Goal: Information Seeking & Learning: Check status

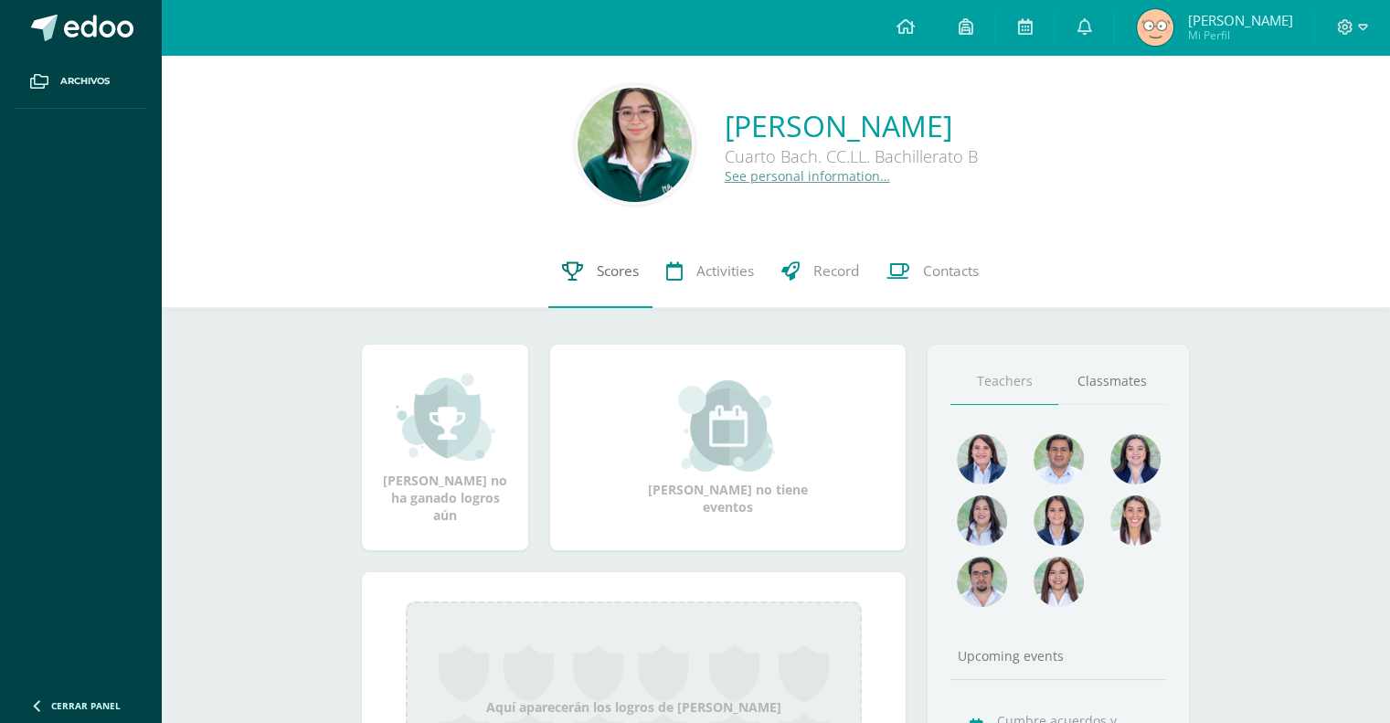
click at [581, 295] on link "Scores" at bounding box center [600, 271] width 104 height 73
click at [589, 273] on link "Scores" at bounding box center [600, 271] width 104 height 73
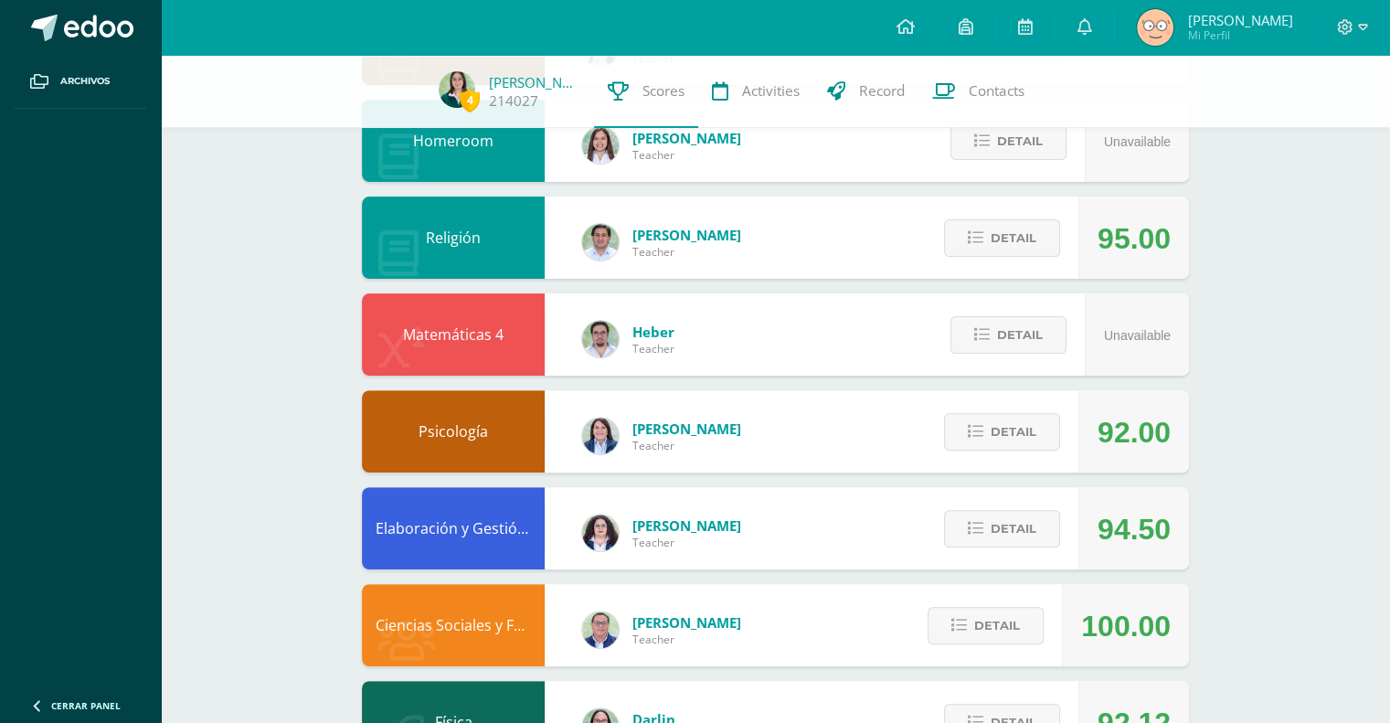
scroll to position [749, 0]
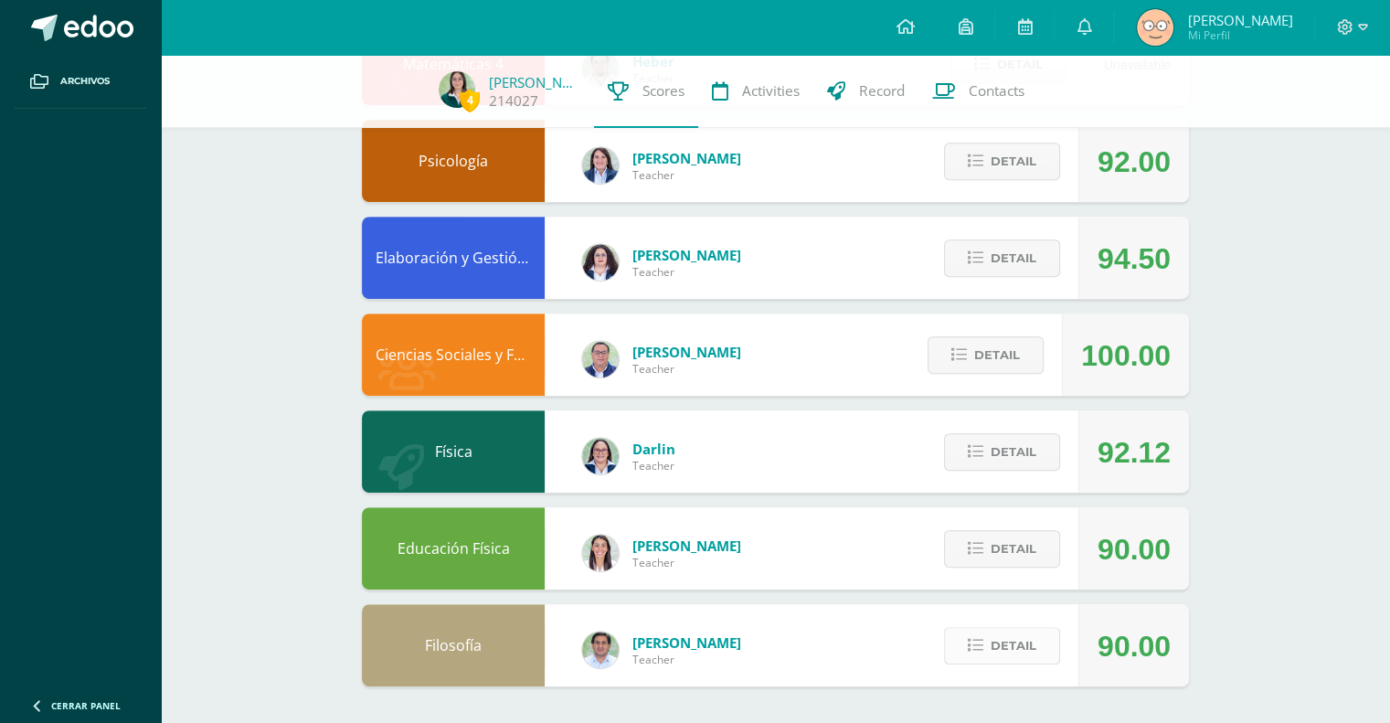
click at [1014, 650] on span "Detail" at bounding box center [1013, 646] width 46 height 34
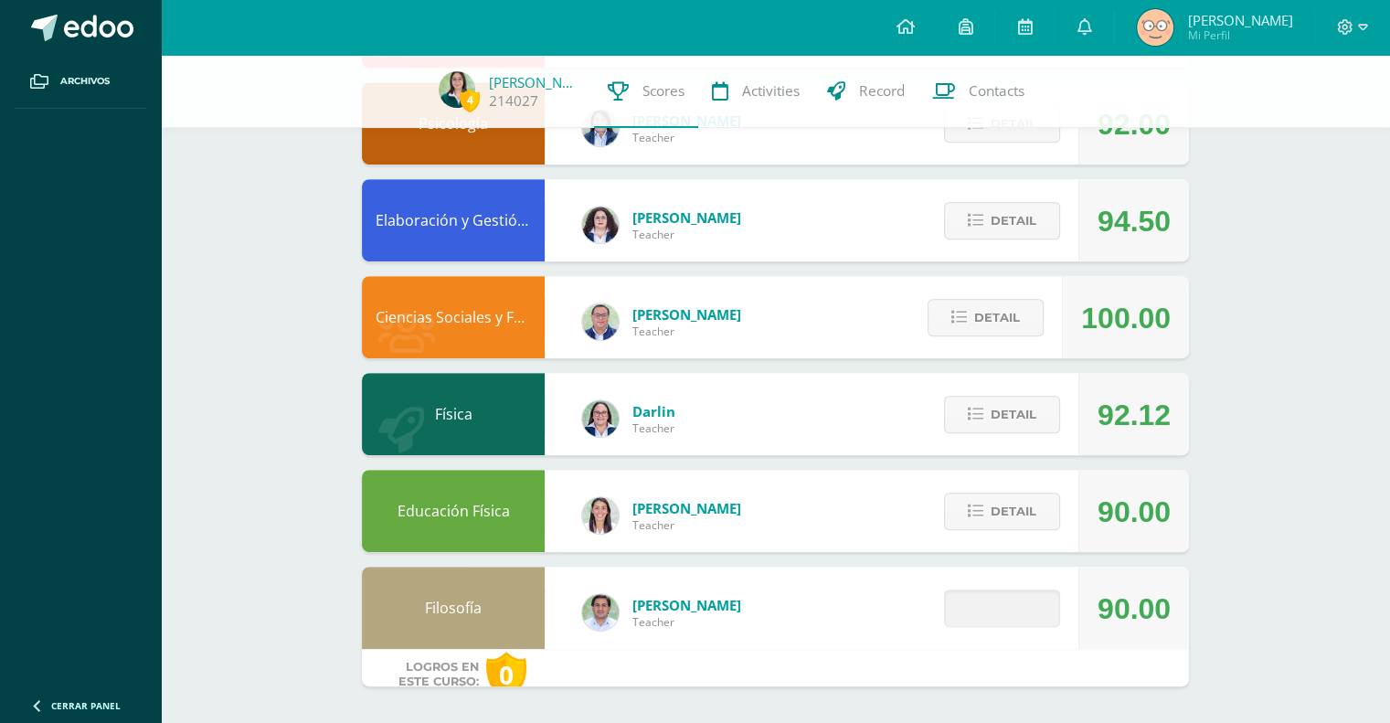
scroll to position [1100, 0]
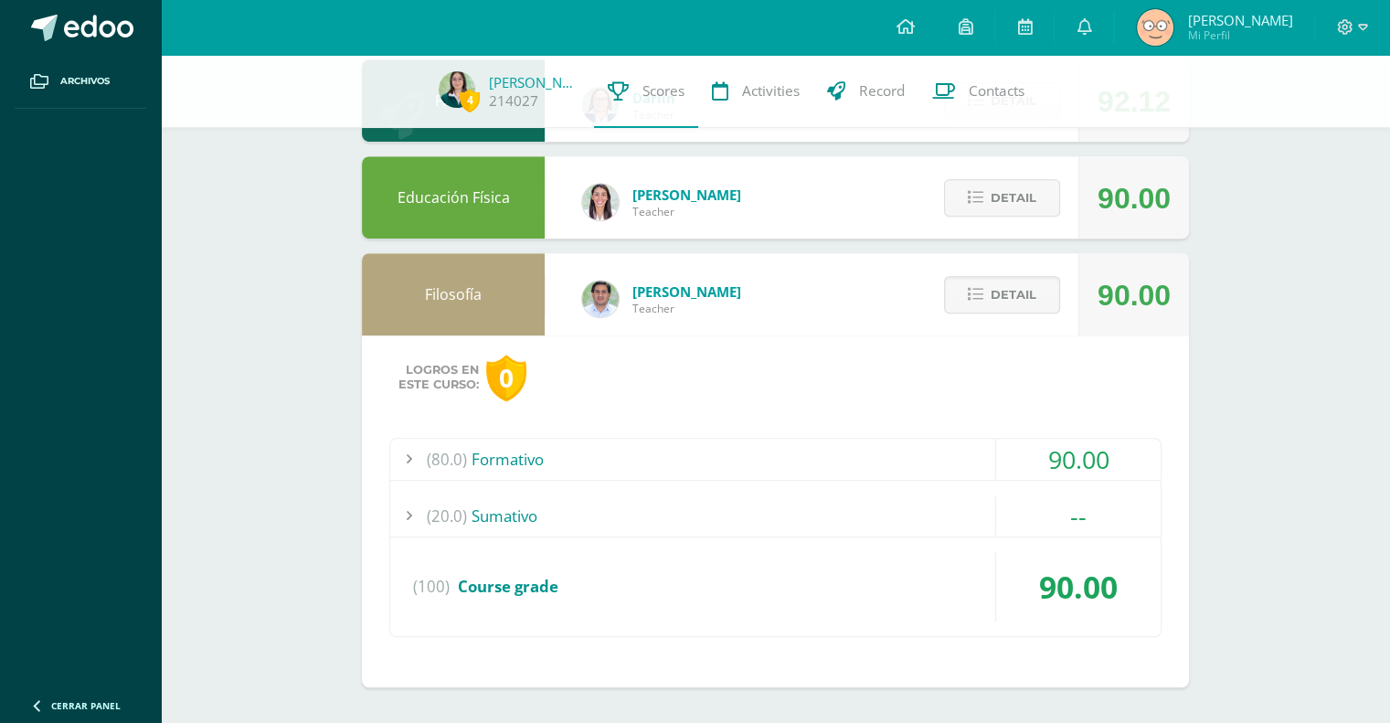
click at [829, 445] on div "(80.0) Formativo" at bounding box center [775, 459] width 770 height 41
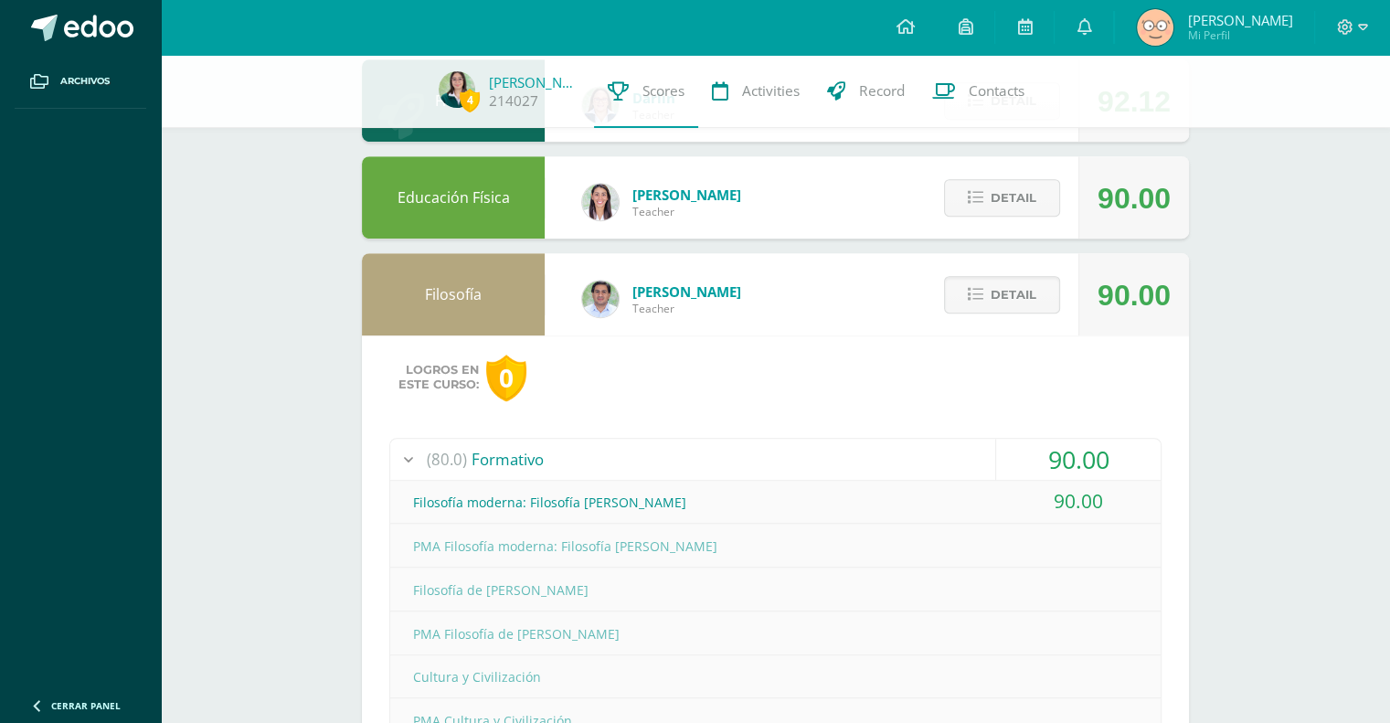
scroll to position [1168, 0]
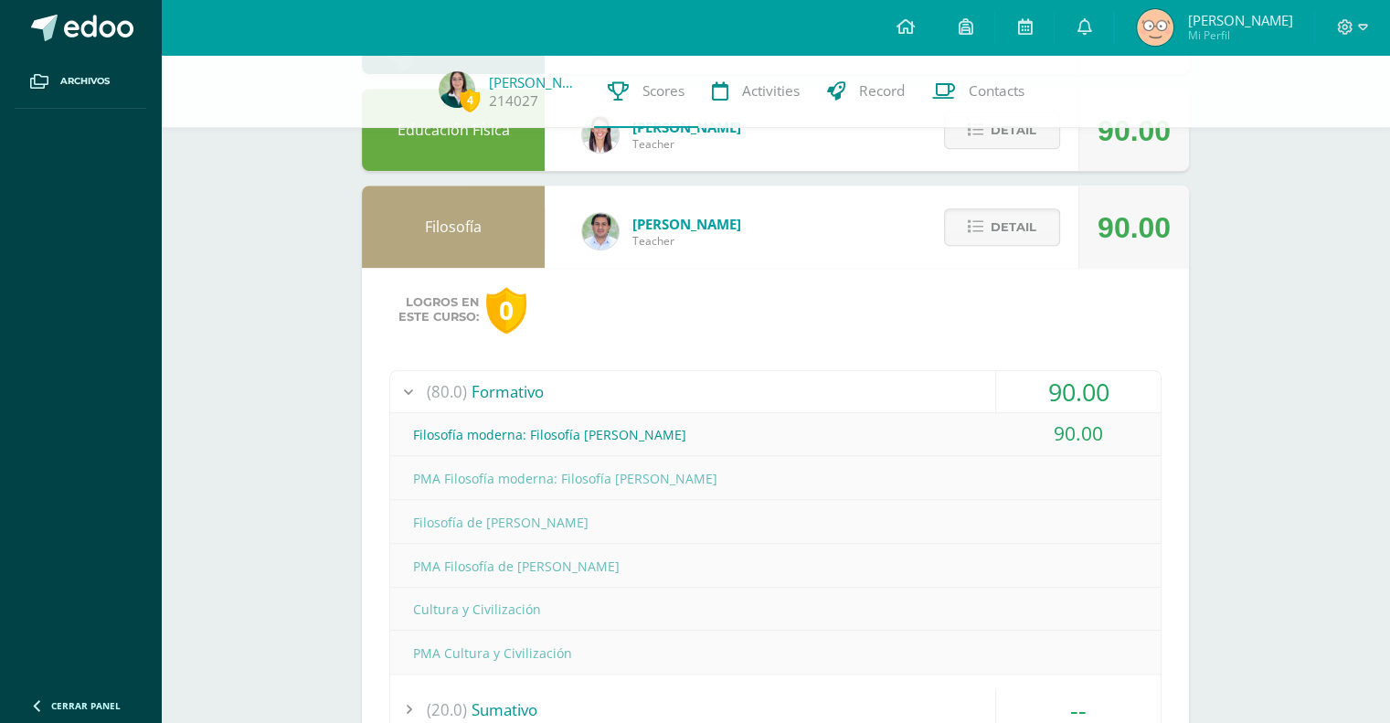
click at [836, 390] on div "(80.0) Formativo" at bounding box center [775, 391] width 770 height 41
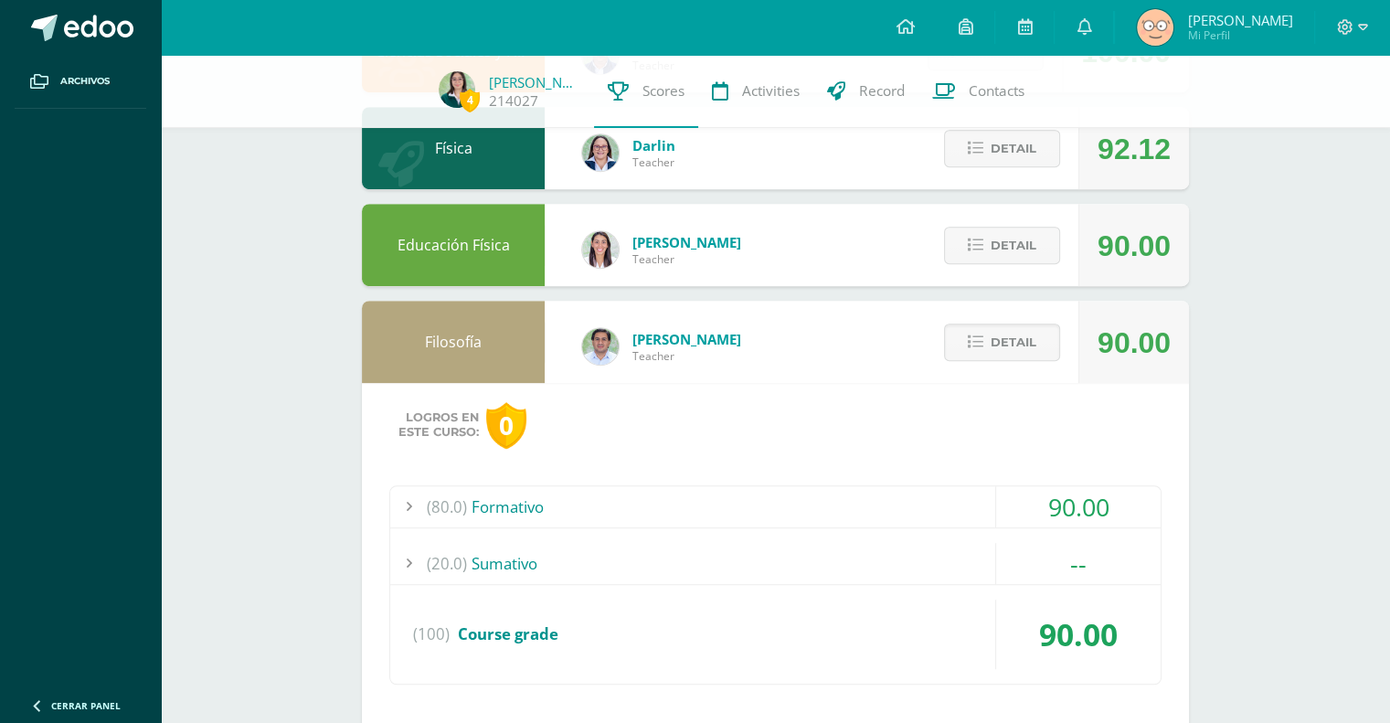
scroll to position [1045, 0]
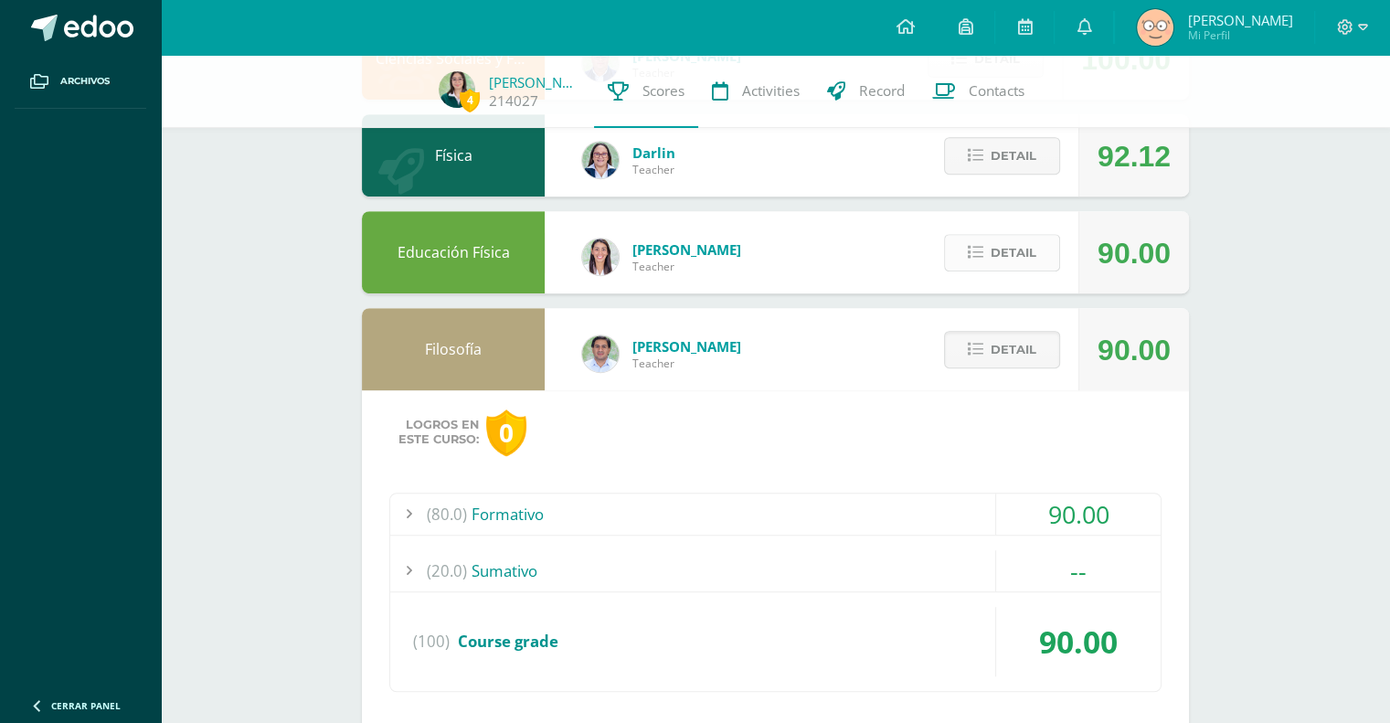
click at [1016, 238] on span "Detail" at bounding box center [1013, 253] width 46 height 34
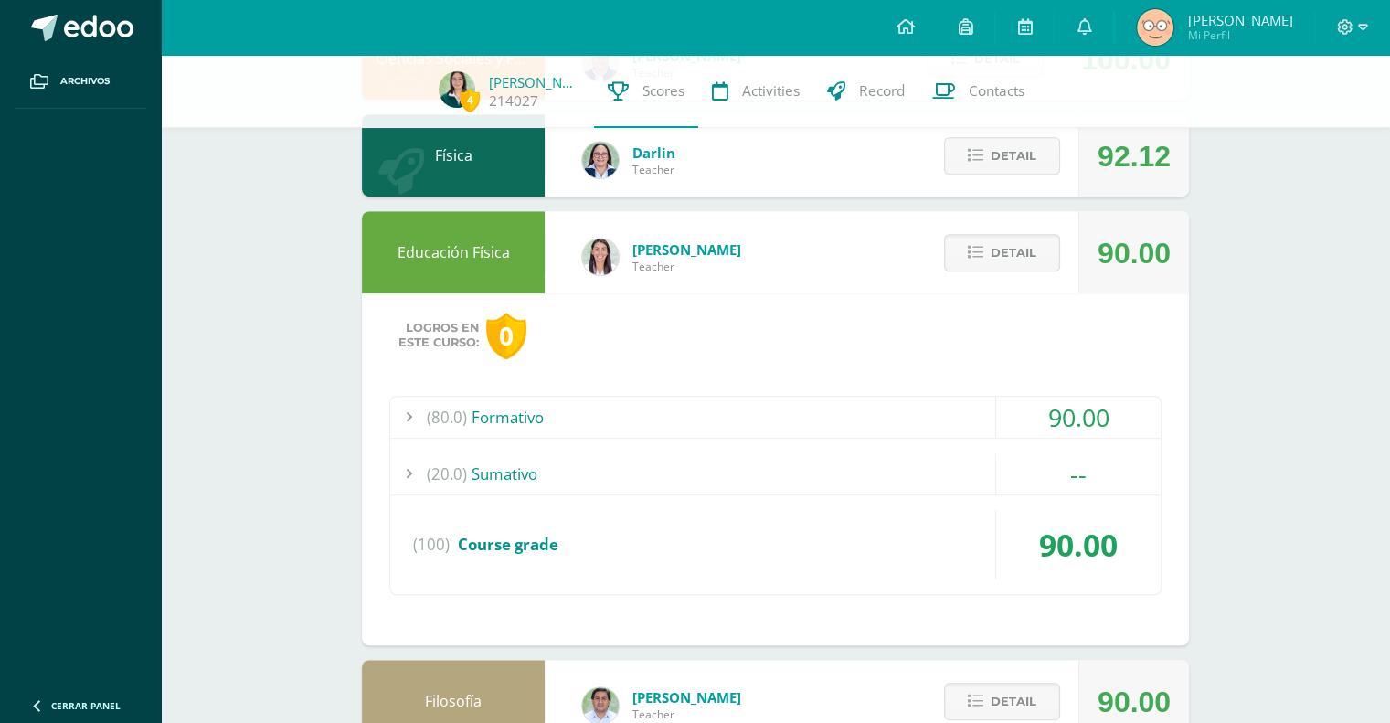
click at [916, 416] on div "(80.0) Formativo" at bounding box center [775, 417] width 770 height 41
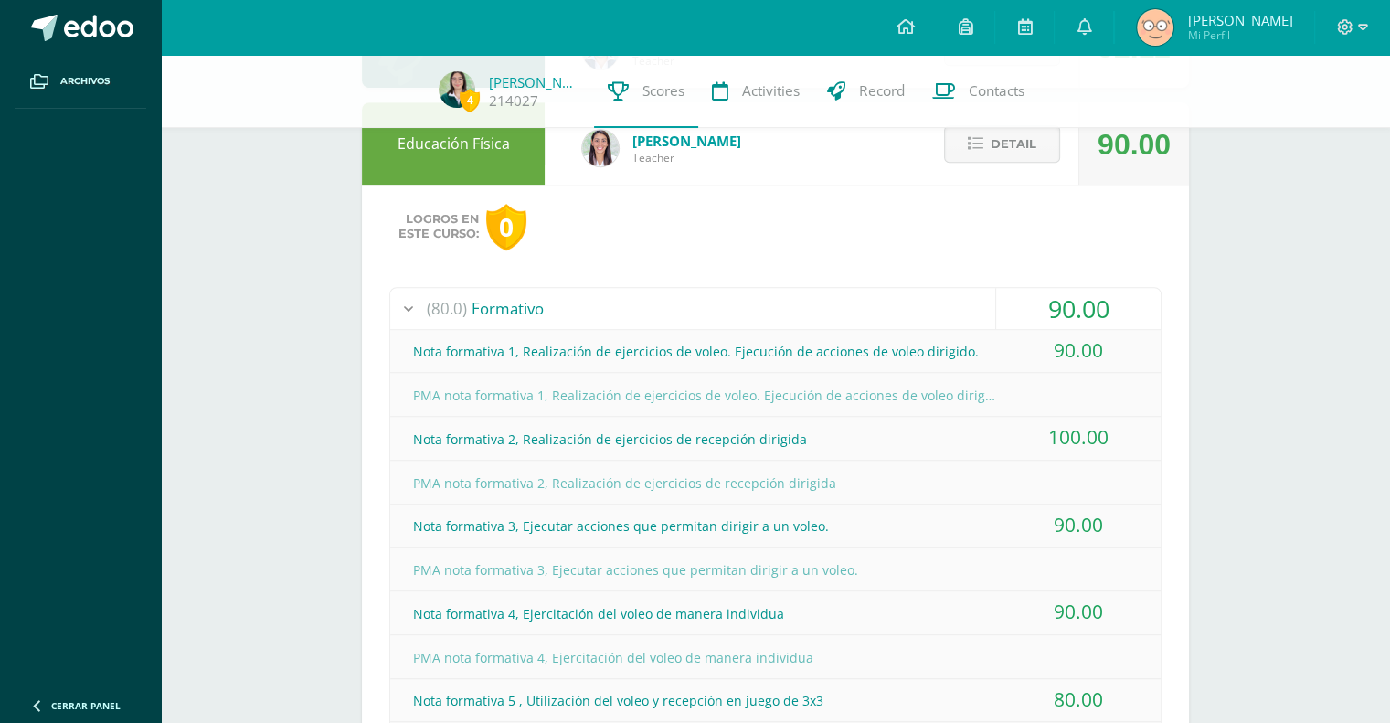
scroll to position [1143, 0]
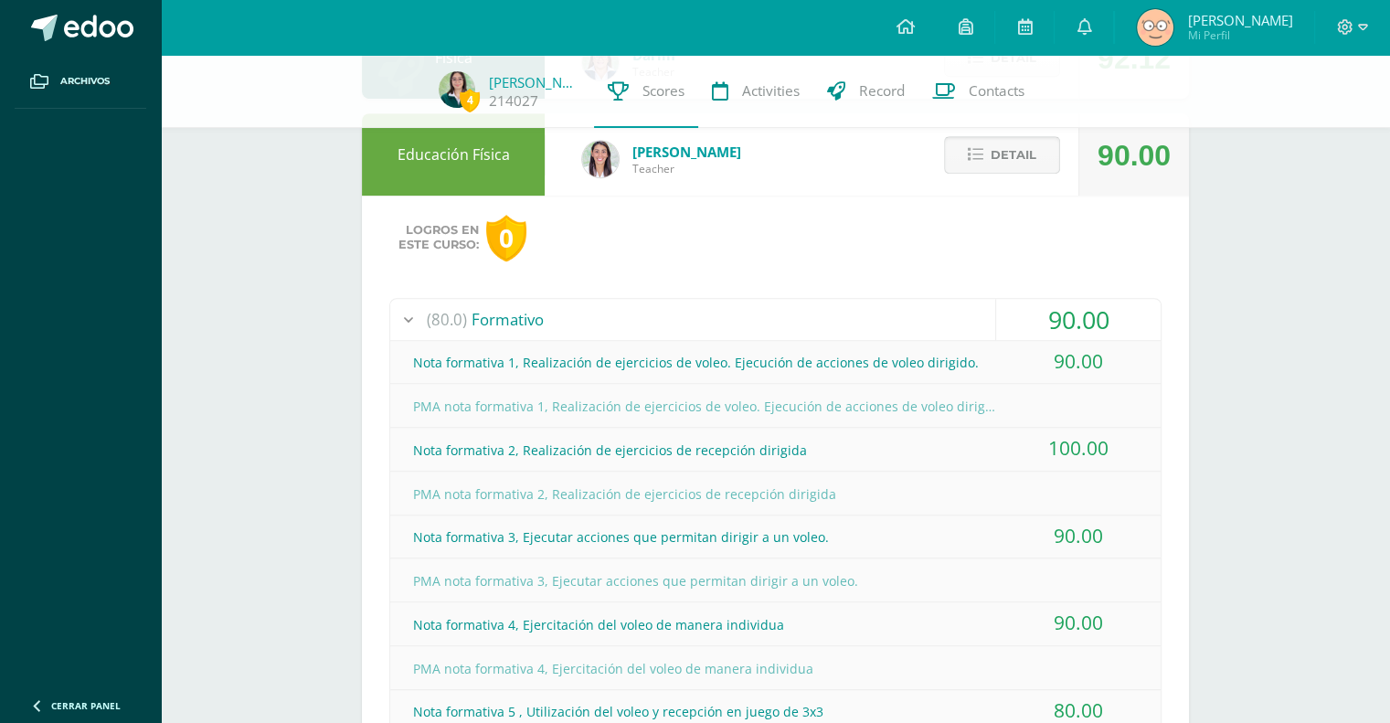
click at [991, 160] on span "Detail" at bounding box center [1013, 155] width 46 height 34
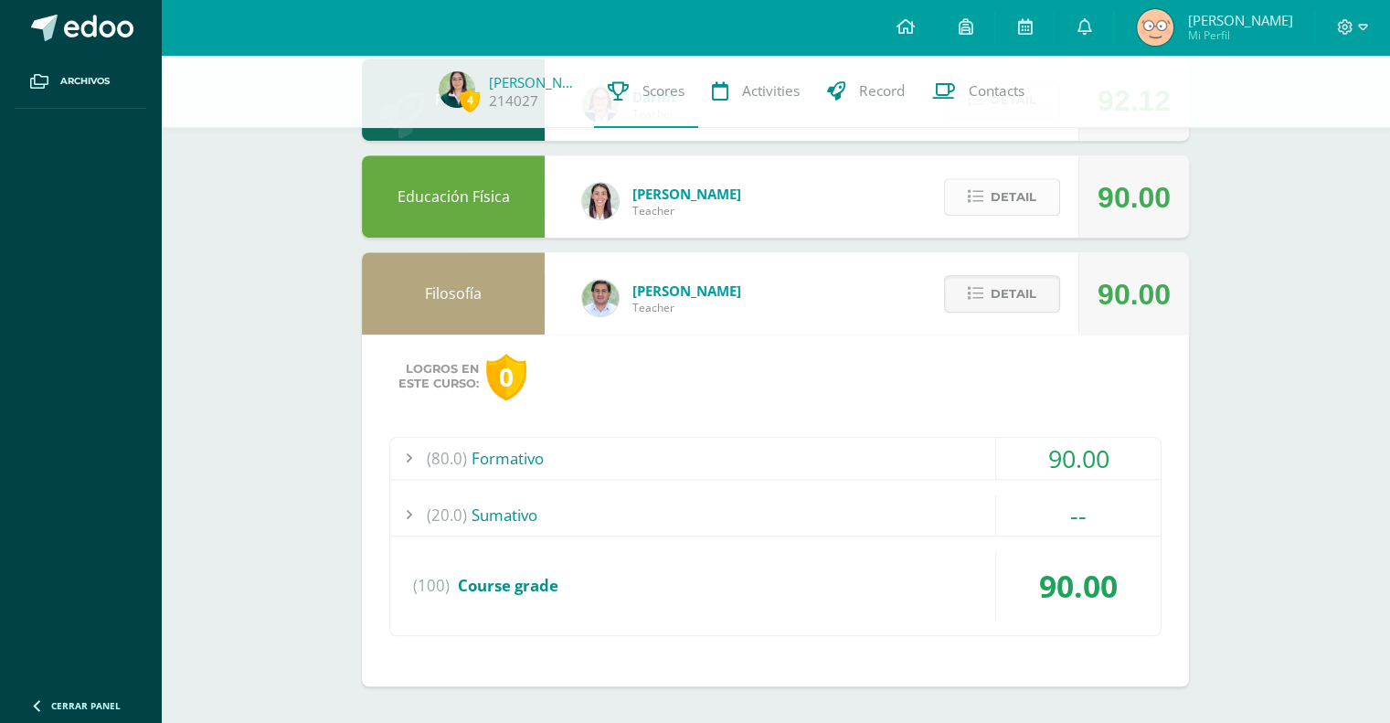
scroll to position [1100, 0]
click at [1002, 301] on span "Detail" at bounding box center [1013, 295] width 46 height 34
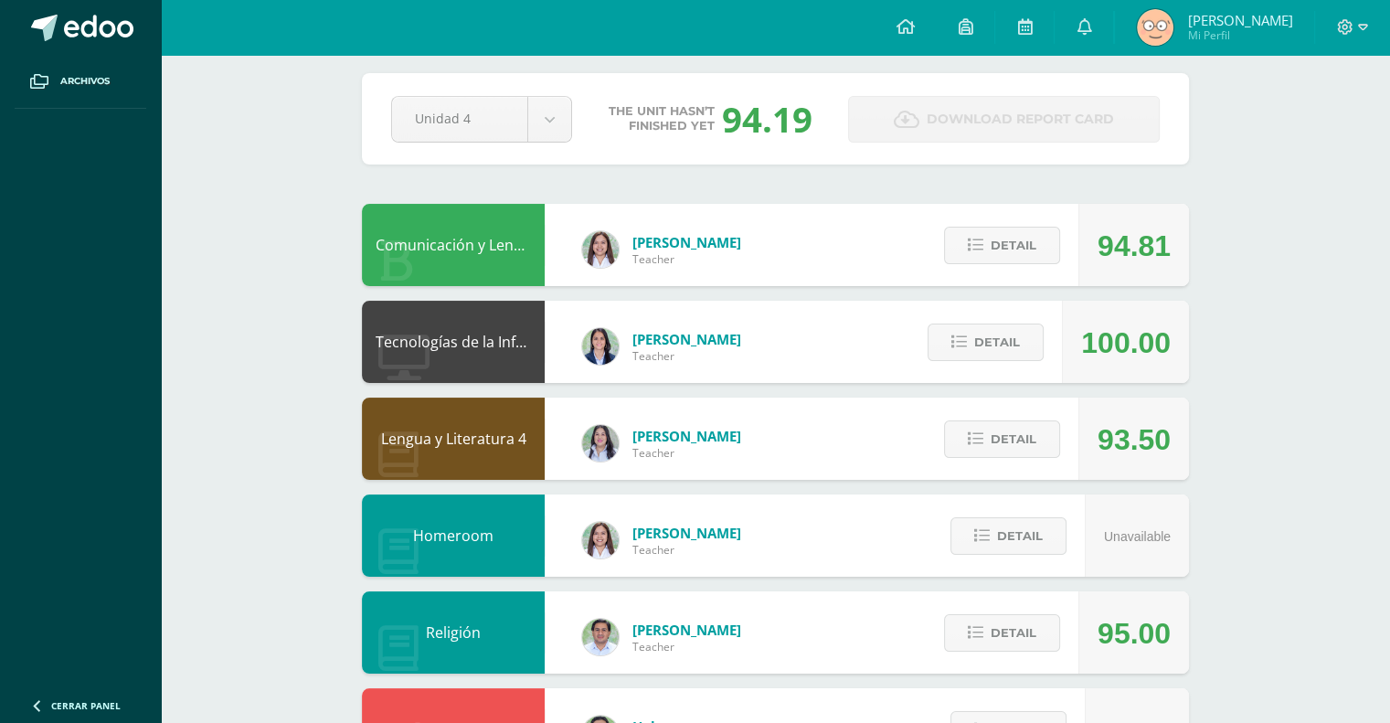
scroll to position [0, 0]
